Goal: Use online tool/utility: Utilize a website feature to perform a specific function

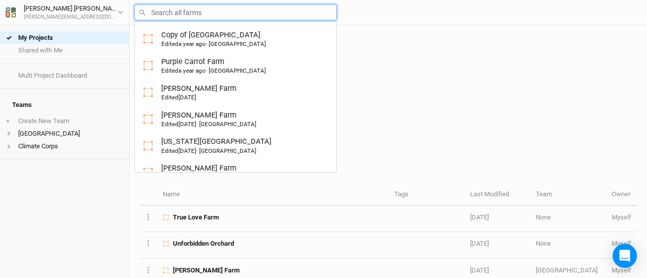
click at [184, 19] on input "text" at bounding box center [235, 13] width 202 height 16
type input "ch"
type input "chambeau Family Farm"
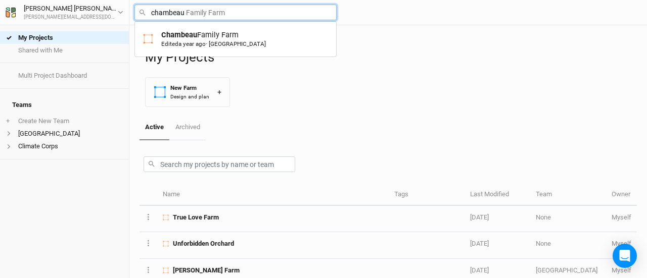
type input "Chambeau Family Farm"
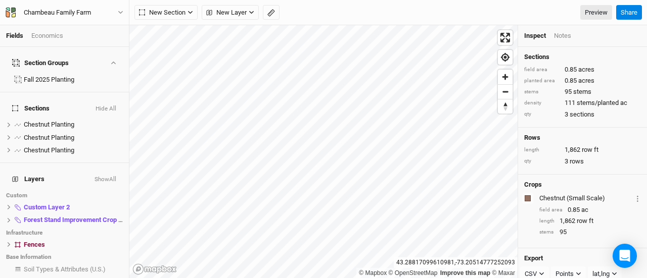
click at [280, 12] on div "New Section Grid Line Keyline Beta Upload New Layer Custom Boundaries Headlands…" at bounding box center [373, 12] width 478 height 15
click at [271, 15] on icon "button" at bounding box center [271, 13] width 8 height 8
click at [159, 17] on button "button" at bounding box center [156, 12] width 15 height 15
click at [186, 15] on button "Done" at bounding box center [180, 12] width 24 height 15
click at [267, 19] on button "button" at bounding box center [271, 12] width 17 height 15
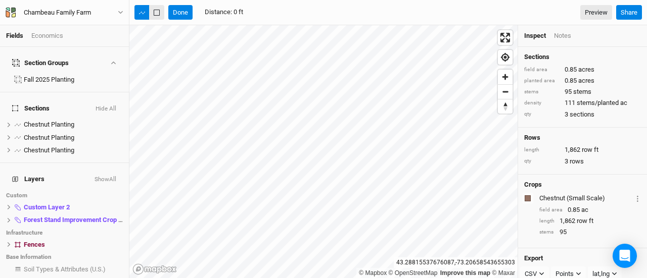
click at [158, 16] on icon "button" at bounding box center [157, 13] width 6 height 6
